Goal: Task Accomplishment & Management: Use online tool/utility

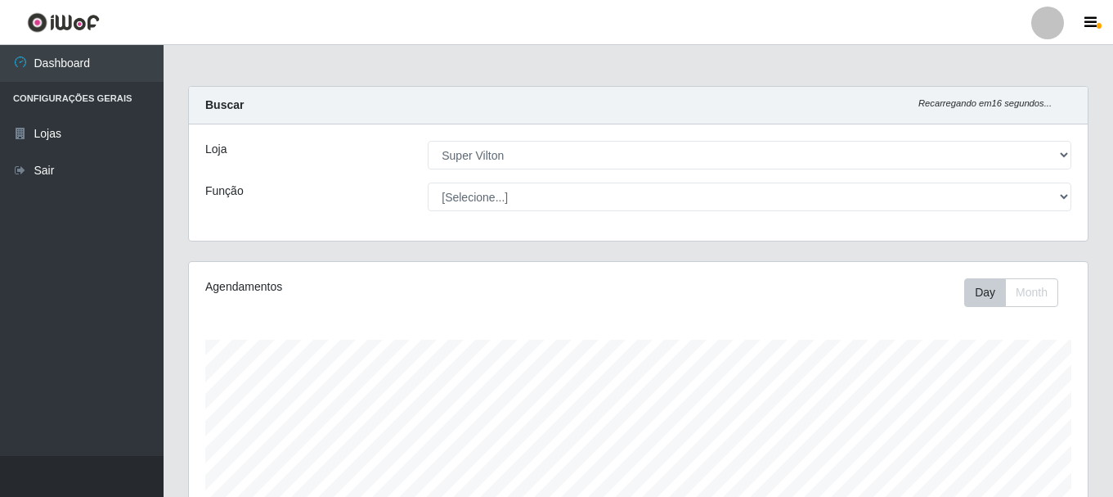
select select "379"
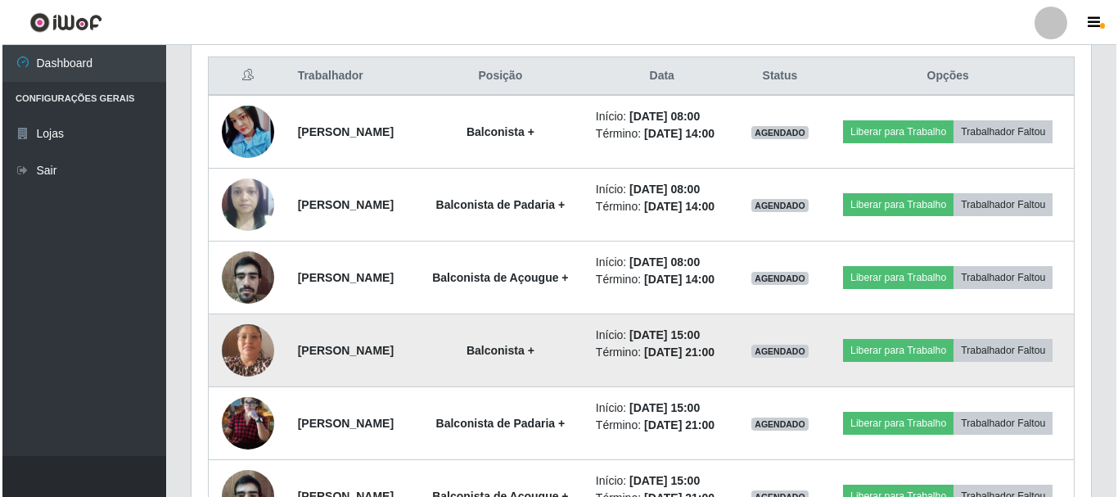
scroll to position [646, 0]
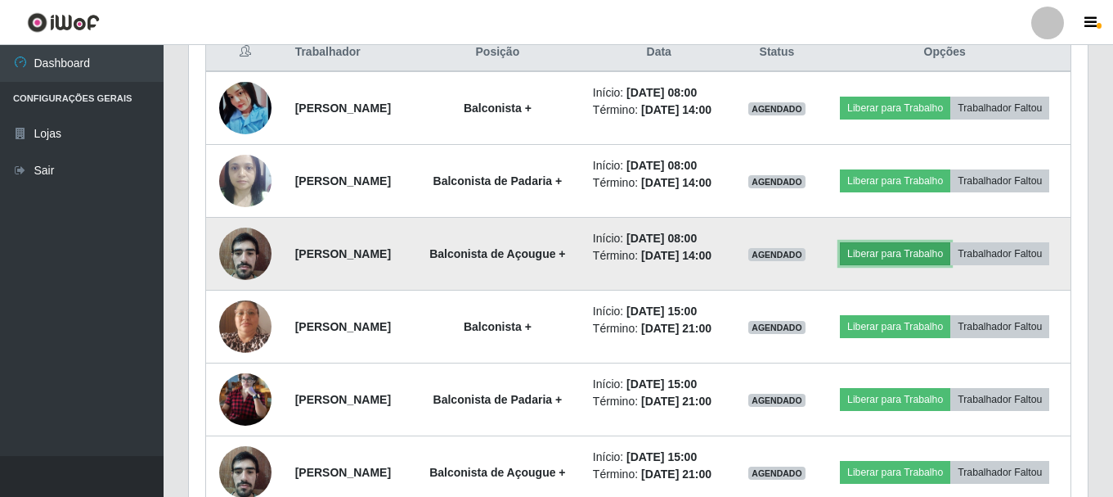
click at [938, 265] on button "Liberar para Trabalho" at bounding box center [895, 253] width 110 height 23
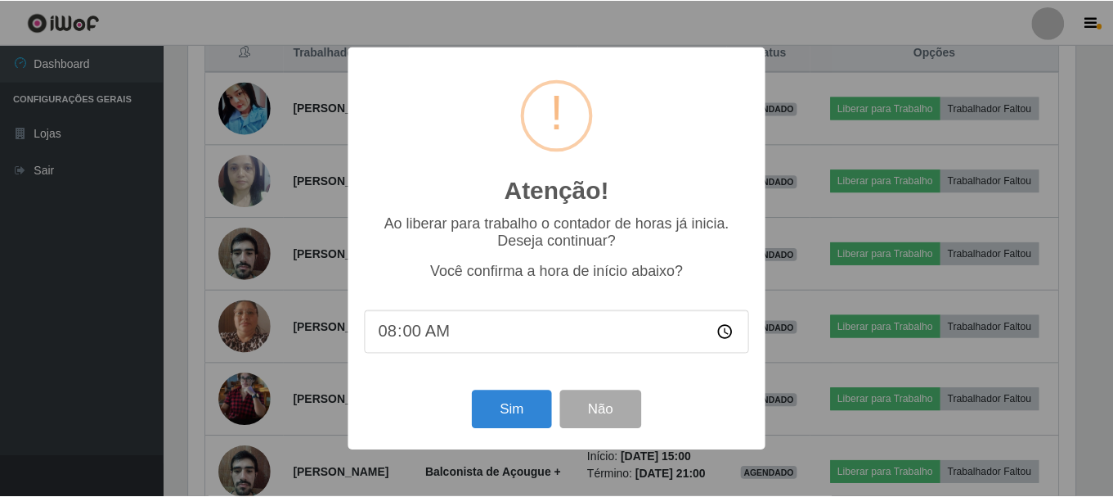
scroll to position [340, 891]
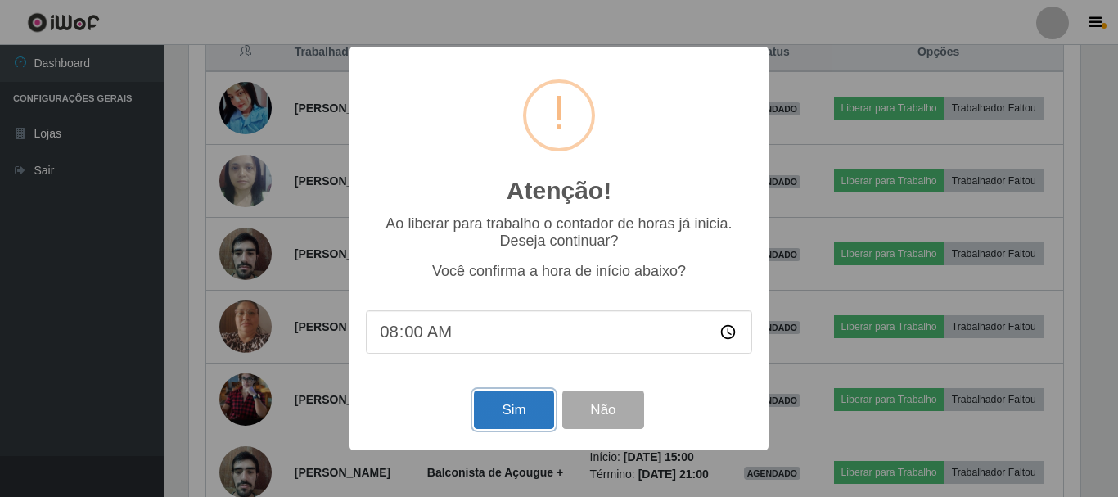
click at [501, 409] on button "Sim" at bounding box center [513, 409] width 79 height 38
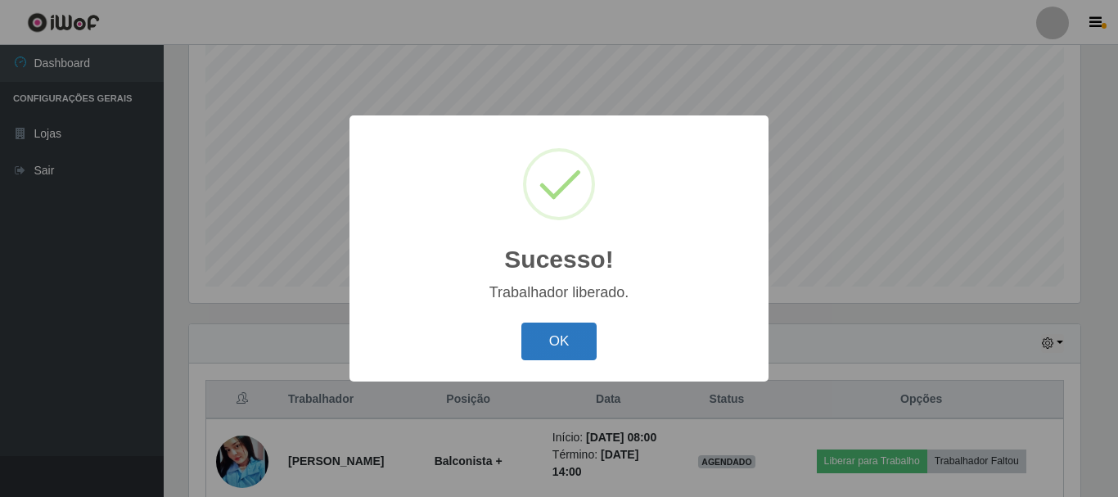
click at [546, 333] on button "OK" at bounding box center [559, 341] width 76 height 38
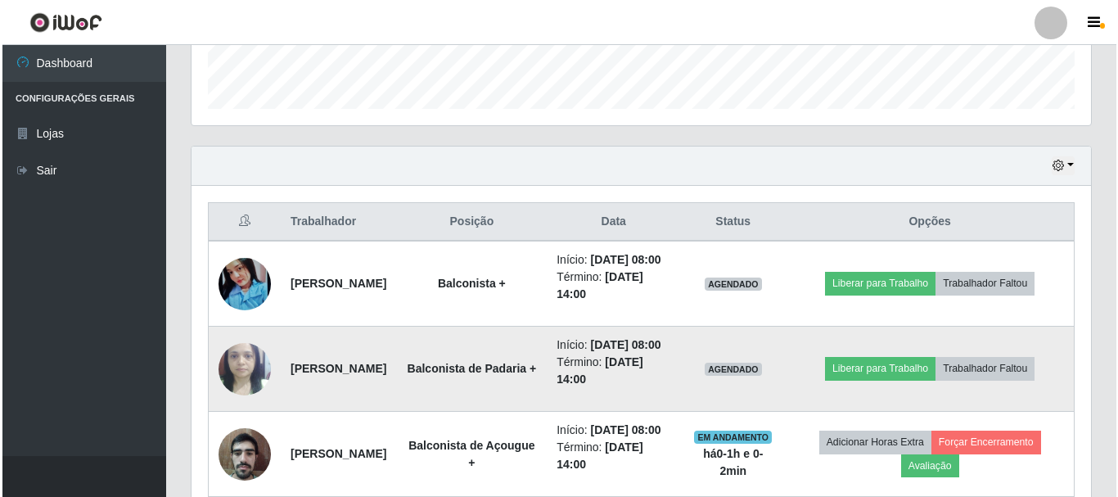
scroll to position [544, 0]
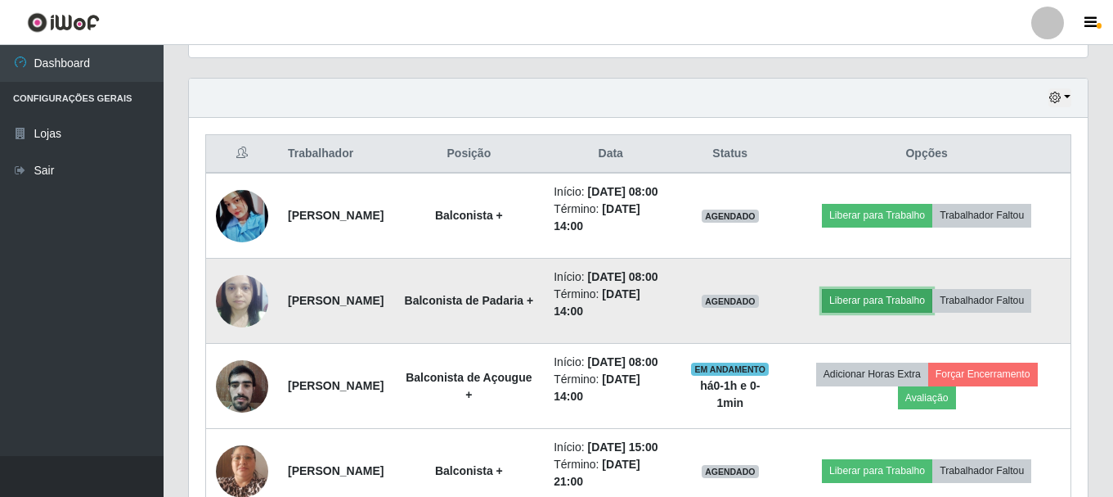
click at [902, 312] on button "Liberar para Trabalho" at bounding box center [877, 300] width 110 height 23
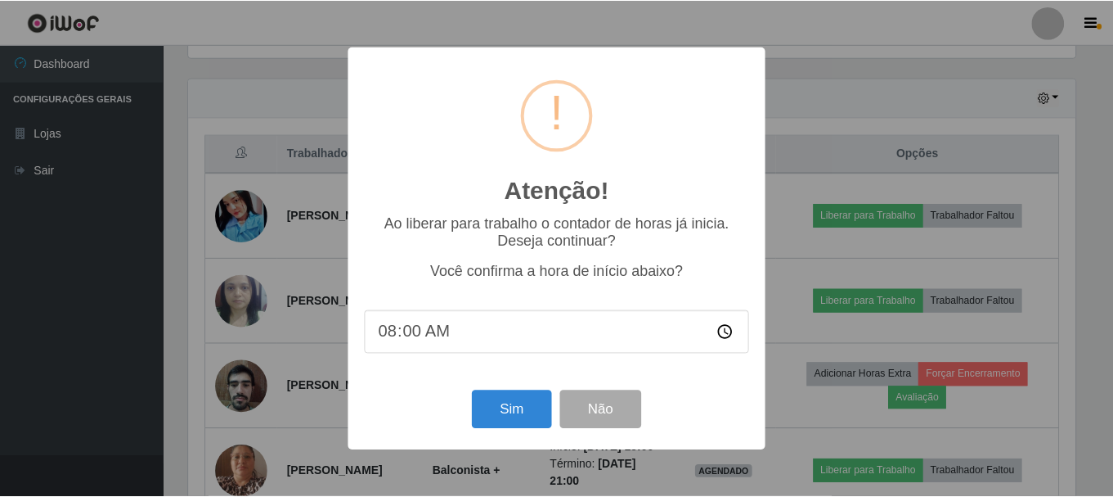
scroll to position [340, 891]
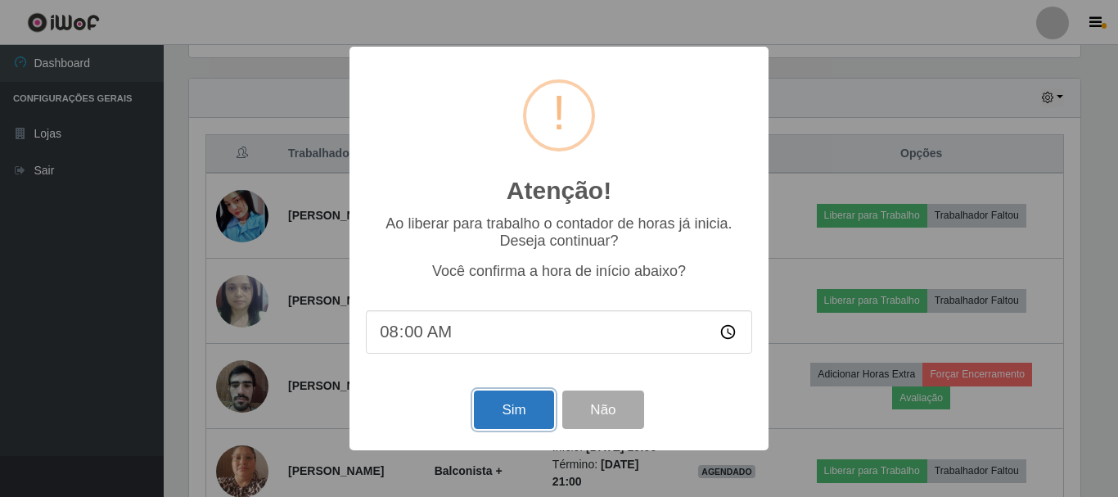
click at [494, 413] on button "Sim" at bounding box center [513, 409] width 79 height 38
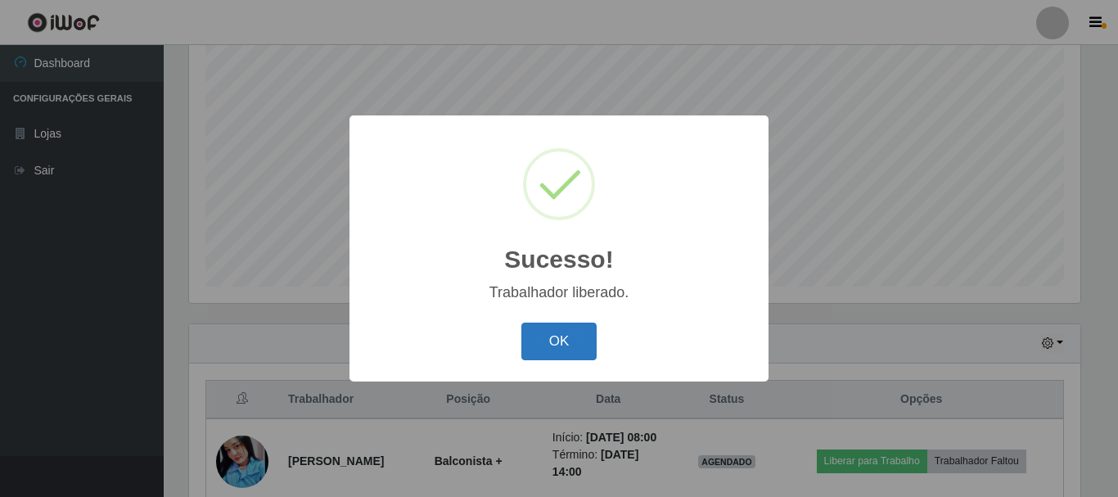
click at [580, 331] on button "OK" at bounding box center [559, 341] width 76 height 38
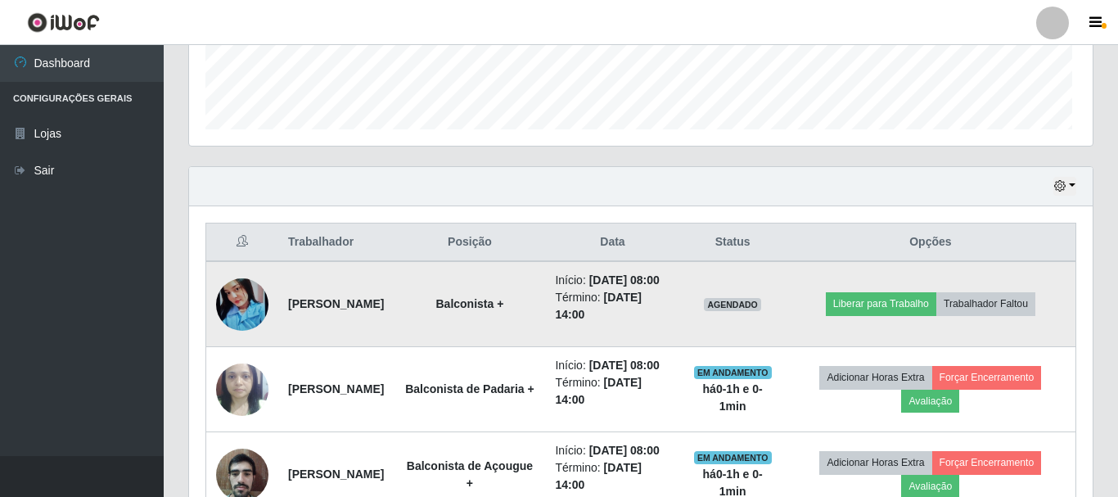
scroll to position [340, 899]
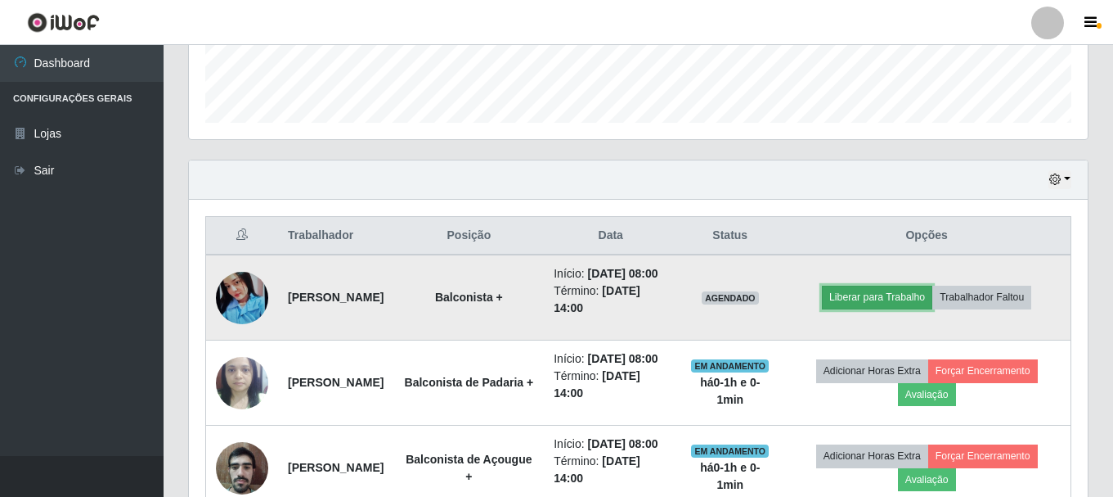
click at [875, 307] on button "Liberar para Trabalho" at bounding box center [877, 297] width 110 height 23
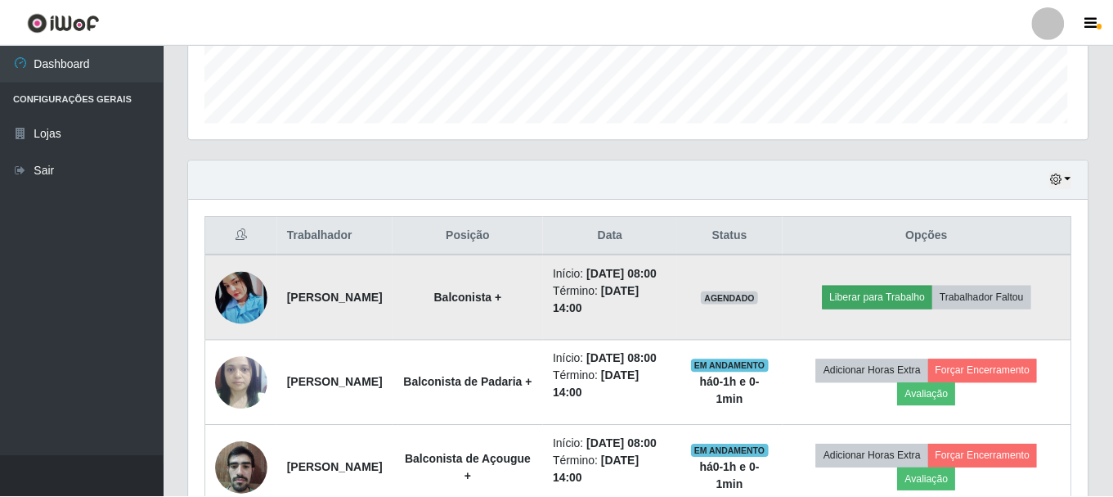
scroll to position [340, 891]
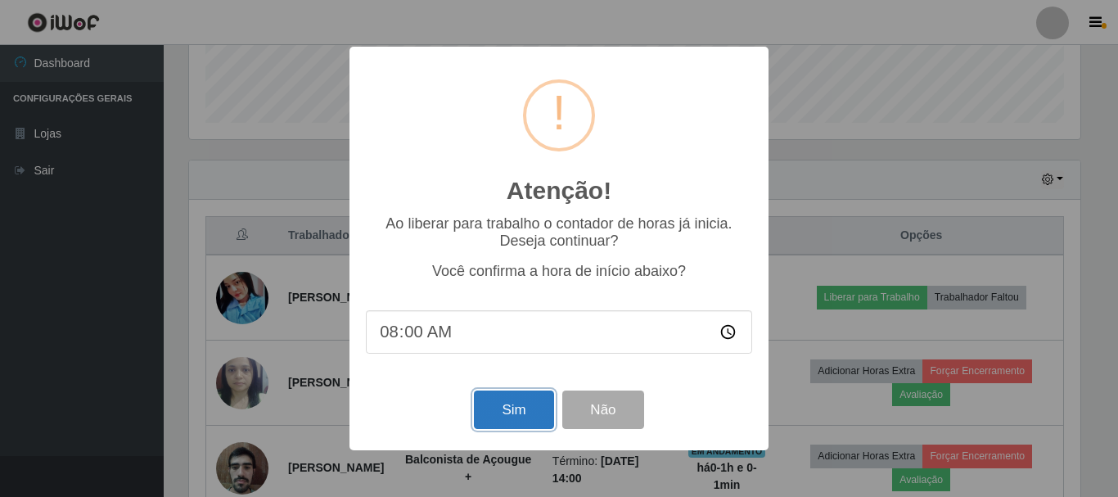
click at [538, 405] on button "Sim" at bounding box center [513, 409] width 79 height 38
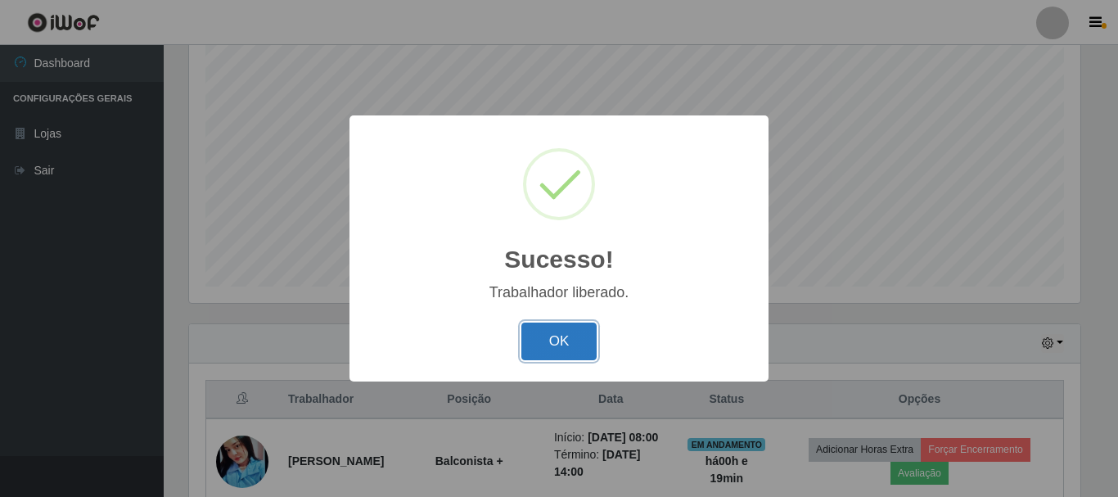
click at [542, 348] on button "OK" at bounding box center [559, 341] width 76 height 38
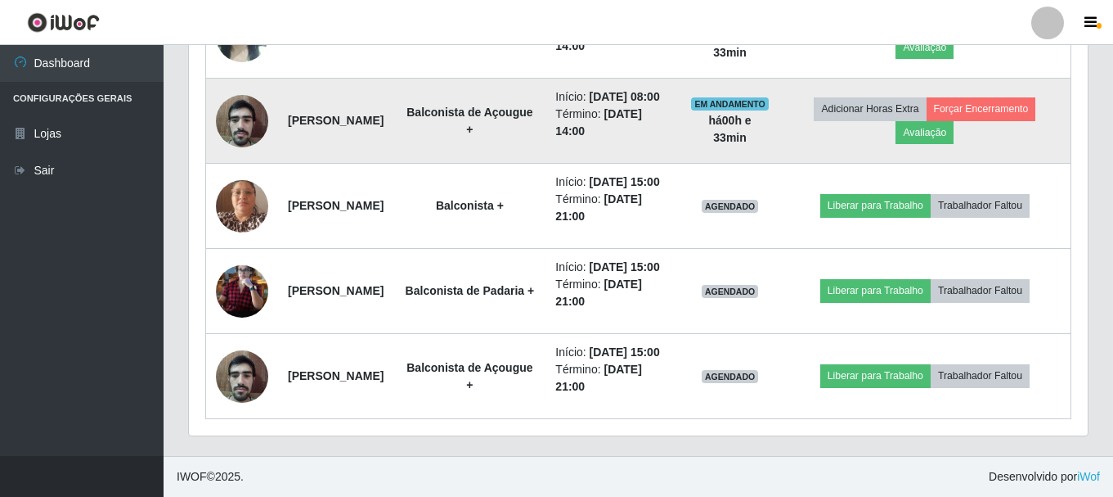
scroll to position [871, 0]
